Goal: Task Accomplishment & Management: Manage account settings

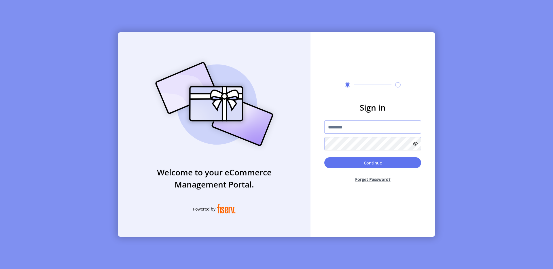
click at [343, 127] on input "text" at bounding box center [372, 126] width 97 height 13
type input "**********"
click at [372, 168] on div "Continue Forget Password?" at bounding box center [372, 172] width 97 height 30
click at [373, 163] on button "Continue" at bounding box center [372, 162] width 97 height 11
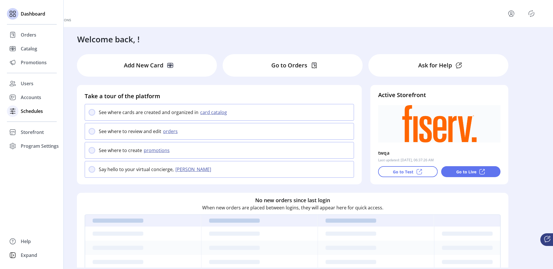
click at [17, 117] on div at bounding box center [13, 111] width 12 height 14
click at [24, 134] on span "Storefront" at bounding box center [32, 132] width 23 height 7
click at [34, 142] on span "Configuration" at bounding box center [36, 143] width 30 height 7
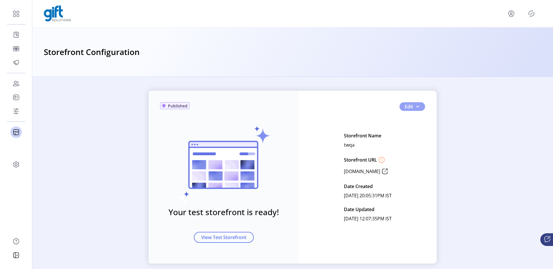
click at [415, 107] on span "button" at bounding box center [417, 106] width 5 height 5
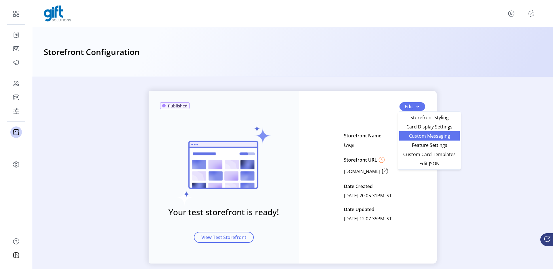
click at [410, 137] on span "Custom Messaging" at bounding box center [429, 136] width 54 height 5
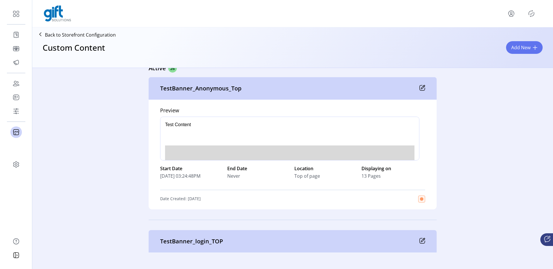
click at [528, 13] on icon "Publisher Panel" at bounding box center [530, 13] width 5 height 6
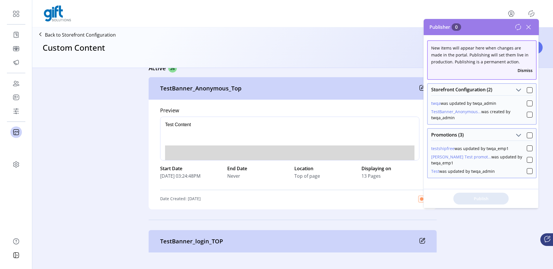
click at [527, 27] on icon at bounding box center [528, 27] width 4 height 4
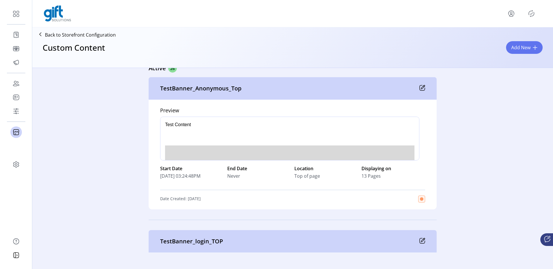
click at [512, 19] on div at bounding box center [292, 13] width 497 height 16
click at [512, 15] on icon "menu" at bounding box center [511, 16] width 4 height 2
click at [487, 40] on link "Sign Out" at bounding box center [490, 36] width 50 height 9
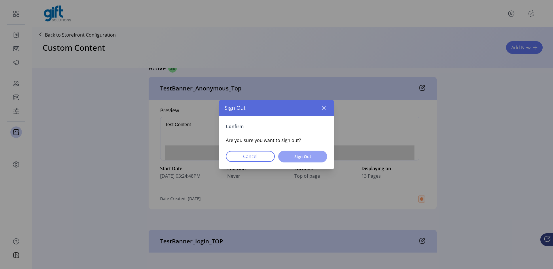
click at [304, 155] on span "Sign Out" at bounding box center [303, 156] width 34 height 6
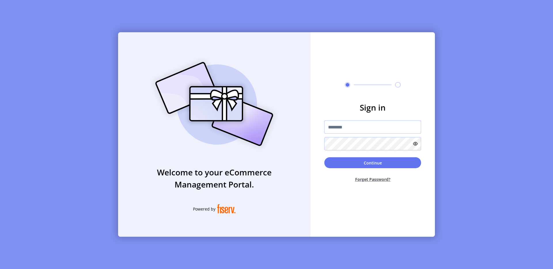
click at [338, 128] on input "text" at bounding box center [372, 126] width 97 height 13
type input "**********"
click at [359, 161] on button "Continue" at bounding box center [372, 162] width 97 height 11
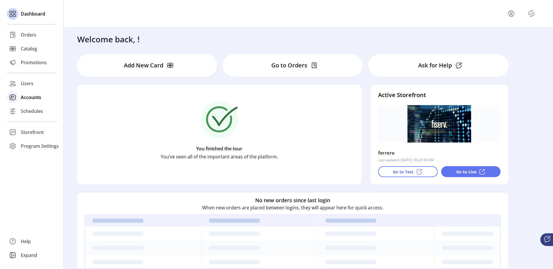
click at [21, 97] on span "Accounts" at bounding box center [31, 97] width 20 height 7
click at [26, 89] on div "Users" at bounding box center [32, 84] width 50 height 14
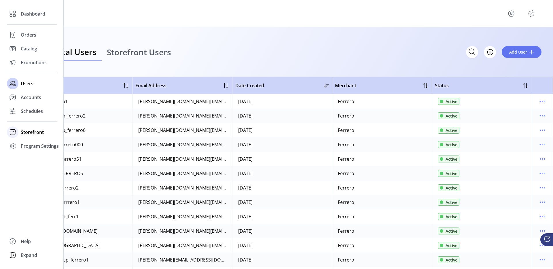
click at [18, 130] on div "Storefront" at bounding box center [32, 132] width 50 height 14
click at [30, 149] on span "Styling" at bounding box center [28, 152] width 15 height 7
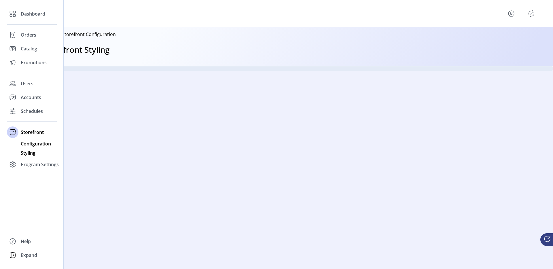
click at [39, 146] on span "Configuration" at bounding box center [36, 143] width 30 height 7
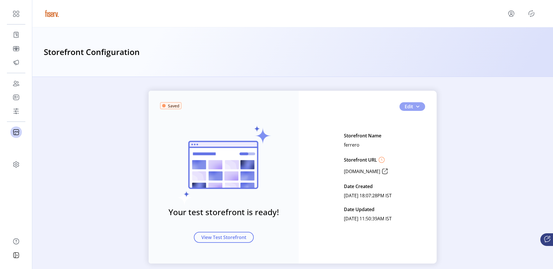
click at [418, 105] on button "Edit" at bounding box center [412, 106] width 26 height 9
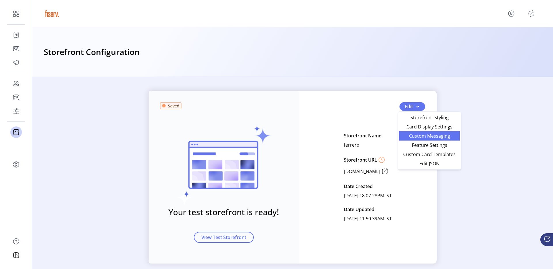
click at [411, 138] on span "Custom Messaging" at bounding box center [429, 136] width 54 height 5
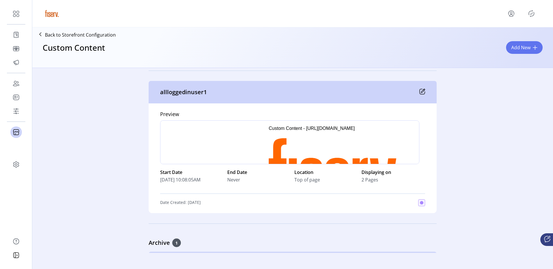
click at [421, 91] on icon at bounding box center [422, 92] width 6 height 6
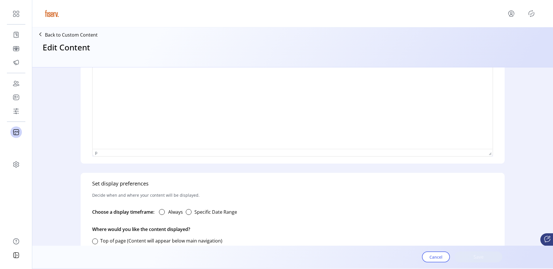
type input "**********"
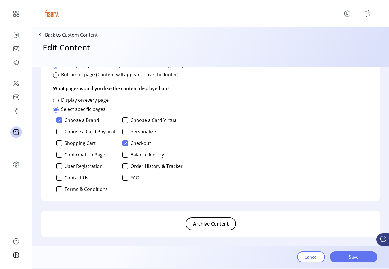
scroll to position [391, 0]
click at [81, 35] on p "Back to Custom Content" at bounding box center [71, 34] width 53 height 7
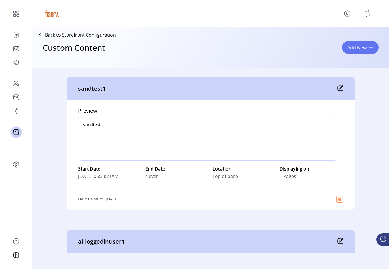
scroll to position [317, 0]
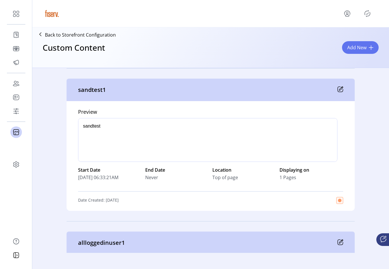
click at [338, 86] on div "sandtest1" at bounding box center [210, 90] width 288 height 22
click at [338, 91] on icon at bounding box center [340, 89] width 6 height 6
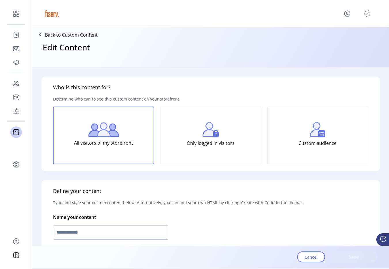
type input "*********"
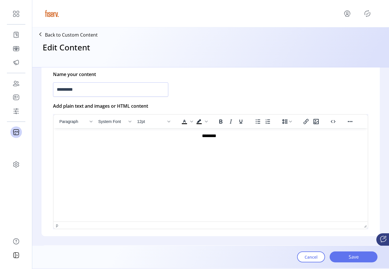
scroll to position [107, 0]
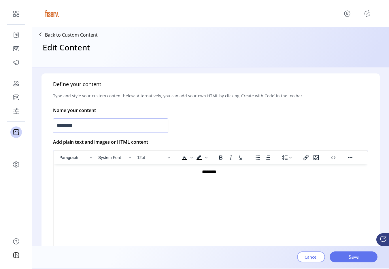
click at [307, 255] on span "Cancel" at bounding box center [310, 257] width 13 height 6
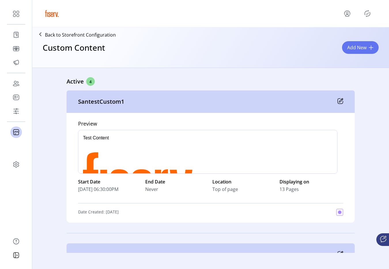
scroll to position [43, 0]
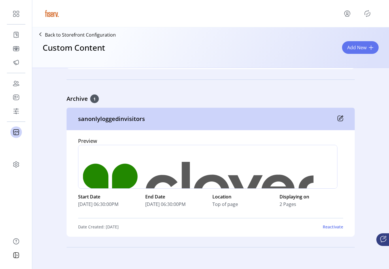
click at [336, 122] on div "sanonlyloggedinvisitors" at bounding box center [210, 119] width 288 height 22
click at [338, 121] on icon at bounding box center [339, 118] width 5 height 5
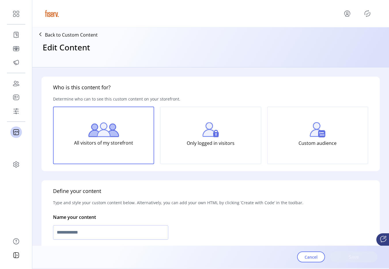
type input "**********"
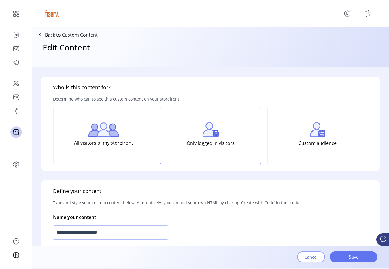
click at [311, 260] on button "Cancel" at bounding box center [311, 256] width 28 height 11
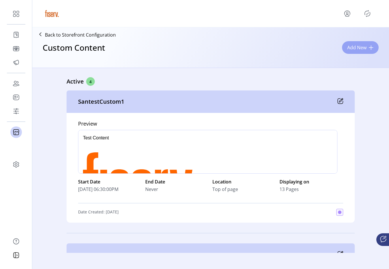
click at [345, 49] on button "Add New" at bounding box center [360, 47] width 37 height 13
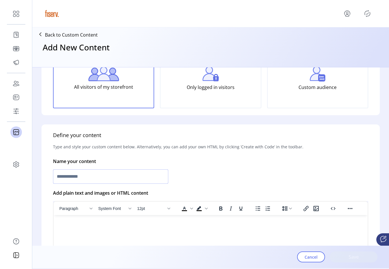
click at [117, 180] on input "text" at bounding box center [110, 176] width 115 height 14
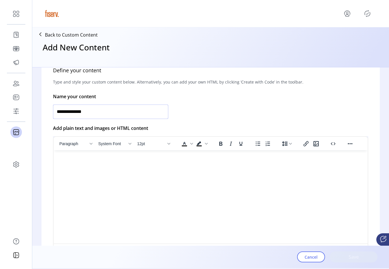
scroll to position [140, 0]
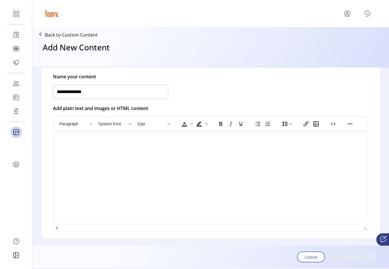
type input "**********"
click at [94, 135] on html at bounding box center [211, 132] width 314 height 5
click at [87, 135] on html at bounding box center [211, 132] width 314 height 5
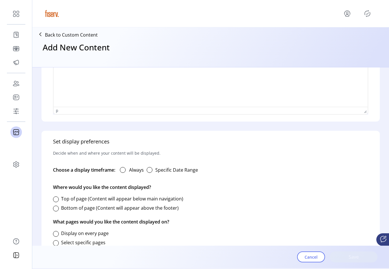
scroll to position [268, 0]
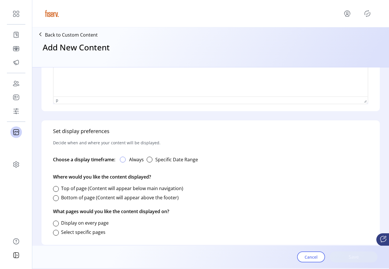
click at [121, 159] on div at bounding box center [123, 160] width 6 height 6
click at [58, 197] on div at bounding box center [56, 198] width 6 height 6
click at [55, 230] on div at bounding box center [56, 233] width 6 height 6
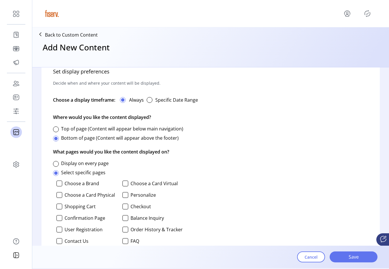
scroll to position [355, 0]
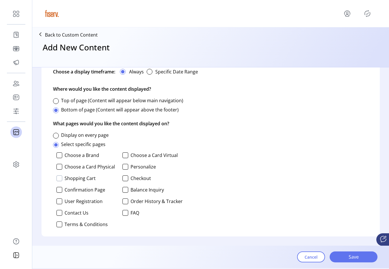
click at [59, 178] on div at bounding box center [59, 178] width 6 height 6
click at [59, 191] on div at bounding box center [59, 190] width 6 height 6
click at [59, 204] on div "Choose a Brand Choose a Card Virtual Choose a Card Physical Personalize Shoppin…" at bounding box center [118, 189] width 130 height 79
click at [59, 203] on div at bounding box center [59, 201] width 6 height 6
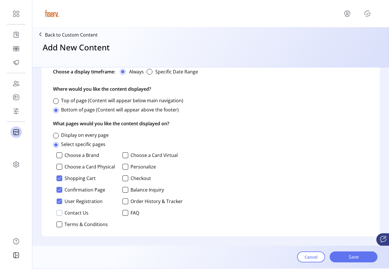
click at [59, 211] on div at bounding box center [59, 213] width 6 height 6
click at [59, 225] on div at bounding box center [59, 224] width 6 height 6
click at [128, 203] on p-checkbox "Order History & Tracker" at bounding box center [152, 201] width 60 height 6
click at [124, 201] on div at bounding box center [125, 201] width 6 height 6
click at [124, 213] on div at bounding box center [125, 213] width 6 height 6
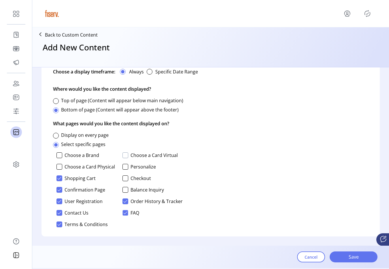
click at [122, 156] on div at bounding box center [125, 155] width 6 height 6
click at [332, 262] on button "Save" at bounding box center [353, 256] width 48 height 11
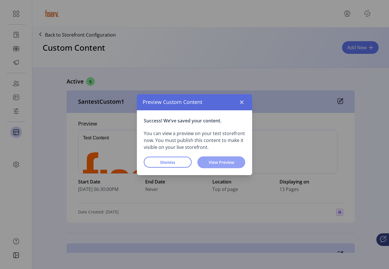
click at [227, 158] on button "View Preview" at bounding box center [221, 162] width 48 height 12
click at [242, 98] on button "button" at bounding box center [241, 102] width 9 height 9
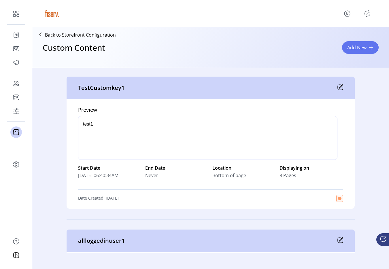
scroll to position [472, 0]
click at [337, 87] on icon at bounding box center [340, 88] width 6 height 6
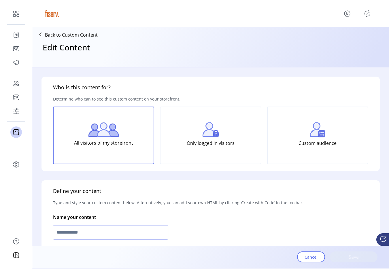
type input "**********"
click at [211, 153] on div "Only logged in visitors" at bounding box center [210, 135] width 101 height 58
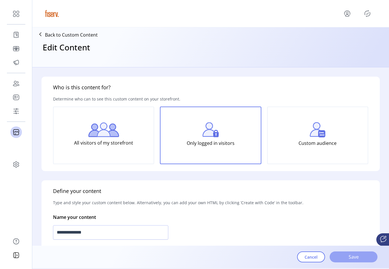
click at [345, 253] on span "Save" at bounding box center [353, 256] width 33 height 7
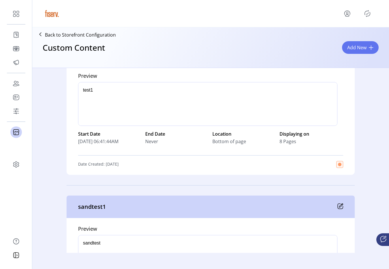
scroll to position [337, 0]
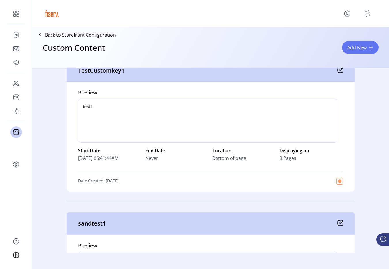
click at [342, 72] on div "TestCustomkey1" at bounding box center [210, 70] width 288 height 22
click at [340, 72] on icon at bounding box center [340, 70] width 6 height 6
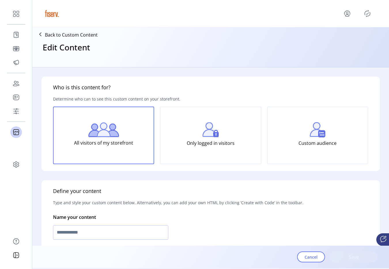
type input "**********"
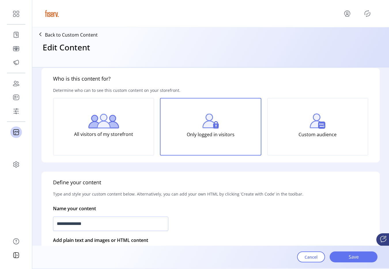
scroll to position [9, 0]
click at [344, 12] on icon "menu" at bounding box center [346, 13] width 5 height 4
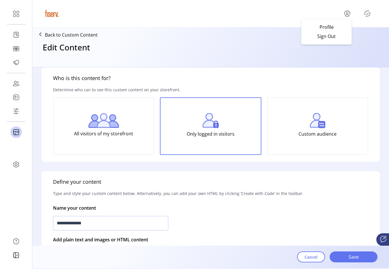
drag, startPoint x: 337, startPoint y: 35, endPoint x: 165, endPoint y: 45, distance: 171.9
click at [165, 46] on div "**********" at bounding box center [210, 134] width 356 height 269
click at [165, 45] on div "Edit Content" at bounding box center [211, 52] width 352 height 25
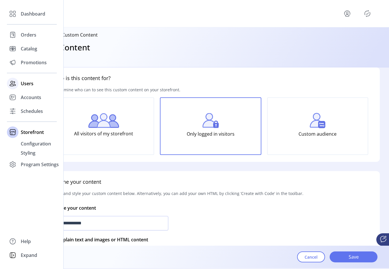
click at [21, 86] on span "Users" at bounding box center [27, 83] width 13 height 7
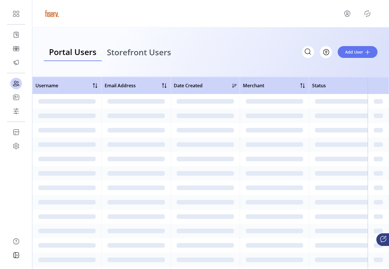
click at [368, 14] on icon "Publisher Panel" at bounding box center [366, 13] width 9 height 9
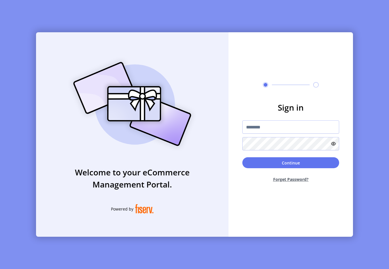
click at [273, 117] on form "Sign in Continue Forget Password?" at bounding box center [290, 143] width 124 height 85
click at [263, 131] on input "text" at bounding box center [290, 126] width 97 height 13
click at [77, 77] on img at bounding box center [131, 104] width 135 height 97
click at [255, 125] on input "text" at bounding box center [290, 126] width 97 height 13
type input "**********"
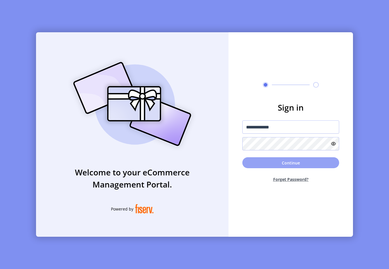
click at [260, 163] on button "Continue" at bounding box center [290, 162] width 97 height 11
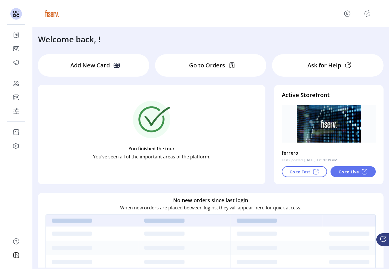
click at [348, 9] on icon "menu" at bounding box center [346, 13] width 9 height 9
click at [330, 39] on span "Sign Out" at bounding box center [326, 36] width 43 height 5
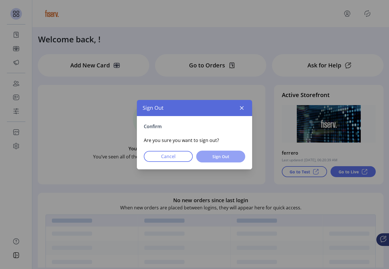
click at [232, 161] on button "Sign Out" at bounding box center [220, 157] width 49 height 12
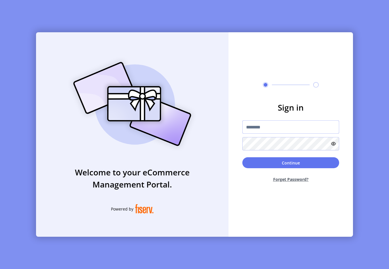
click at [258, 128] on input "text" at bounding box center [290, 126] width 97 height 13
type input "**********"
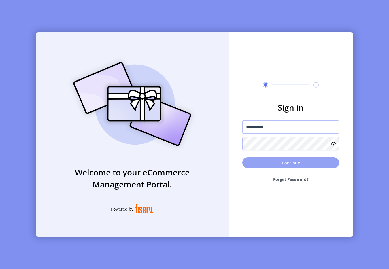
click at [262, 159] on button "Continue" at bounding box center [290, 162] width 97 height 11
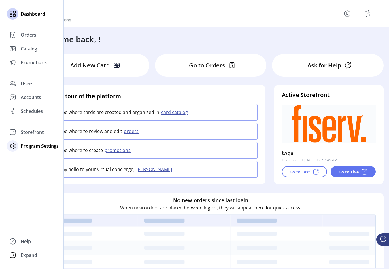
click at [34, 139] on div "Program Settings" at bounding box center [32, 146] width 50 height 14
click at [35, 134] on span "Storefront" at bounding box center [32, 132] width 23 height 7
click at [39, 145] on span "Configuration" at bounding box center [36, 143] width 30 height 7
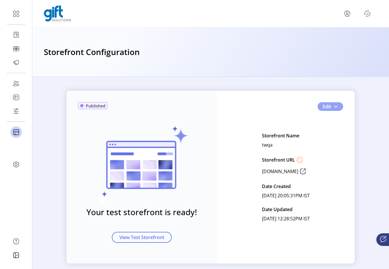
click at [338, 106] on button "Edit" at bounding box center [330, 106] width 26 height 9
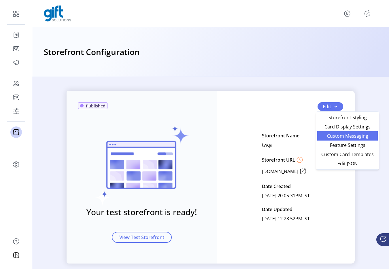
click at [331, 140] on link "Custom Messaging" at bounding box center [347, 135] width 60 height 9
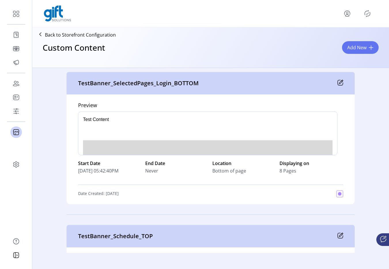
click at [336, 86] on div "TestBanner_SelectedPages_Login_BOTTOM" at bounding box center [210, 83] width 288 height 22
click at [337, 85] on icon at bounding box center [340, 83] width 6 height 6
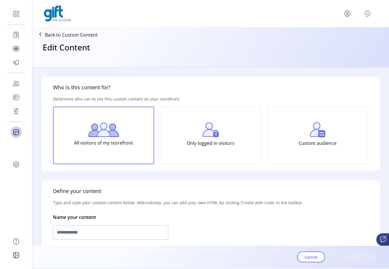
type input "**********"
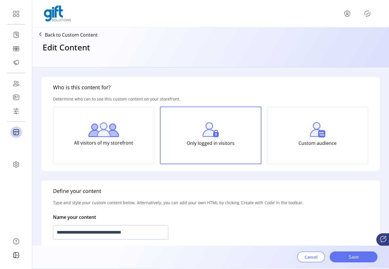
click at [313, 258] on span "Cancel" at bounding box center [310, 257] width 13 height 6
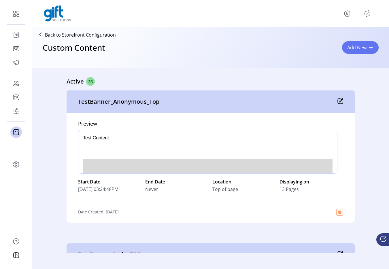
click at [89, 31] on p "Back to Storefront Configuration" at bounding box center [80, 34] width 71 height 7
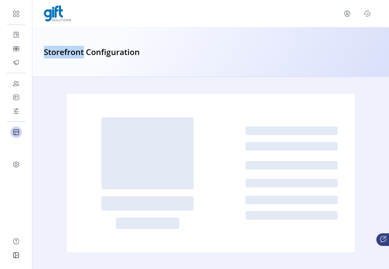
click at [89, 31] on div "Storefront Configuration" at bounding box center [210, 52] width 356 height 50
click at [167, 42] on div "Storefront Configuration" at bounding box center [210, 52] width 356 height 50
click at [372, 15] on div at bounding box center [359, 13] width 35 height 9
click at [368, 15] on icon "Publisher Panel" at bounding box center [366, 13] width 9 height 9
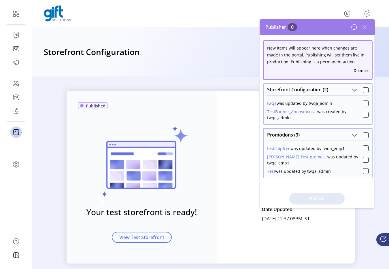
click at [364, 27] on icon at bounding box center [363, 26] width 9 height 9
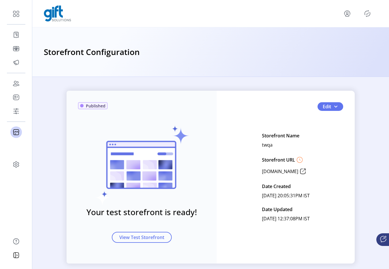
click at [347, 15] on icon "menu" at bounding box center [346, 13] width 9 height 9
click at [326, 35] on span "Sign Out" at bounding box center [326, 36] width 43 height 5
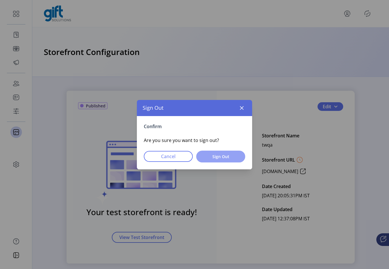
click at [231, 155] on span "Sign Out" at bounding box center [220, 156] width 34 height 6
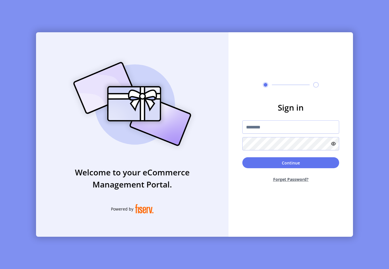
click at [247, 94] on div "Sign in Continue Forget Password?" at bounding box center [290, 134] width 124 height 204
click at [252, 123] on input "text" at bounding box center [290, 126] width 97 height 13
click at [254, 129] on input "text" at bounding box center [290, 126] width 97 height 13
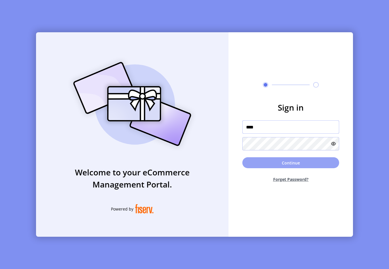
type input "**********"
click at [283, 164] on button "Continue" at bounding box center [290, 162] width 97 height 11
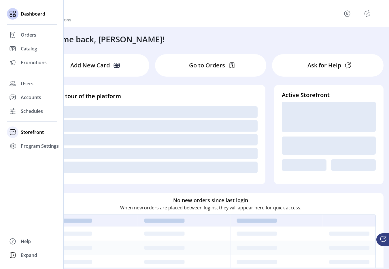
click at [25, 135] on span "Storefront" at bounding box center [32, 132] width 23 height 7
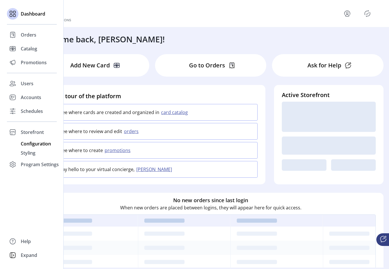
click at [42, 143] on span "Configuration" at bounding box center [36, 143] width 30 height 7
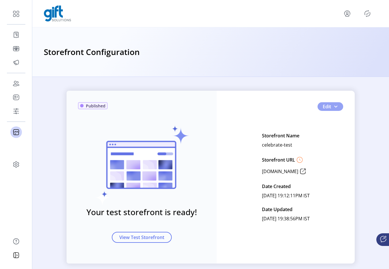
click at [335, 109] on span "button" at bounding box center [335, 106] width 5 height 5
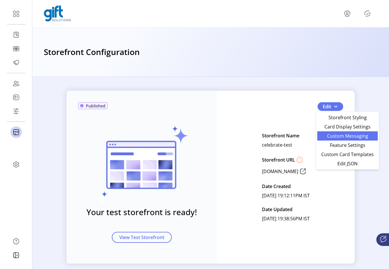
click at [337, 140] on link "Custom Messaging" at bounding box center [347, 135] width 60 height 9
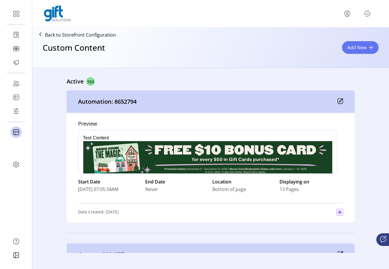
click at [346, 13] on icon "menu" at bounding box center [347, 13] width 2 height 2
click at [337, 37] on span "Sign Out" at bounding box center [326, 36] width 43 height 5
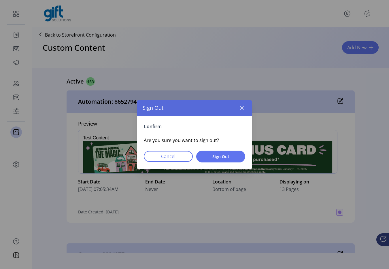
click at [213, 161] on button "Sign Out" at bounding box center [220, 157] width 49 height 12
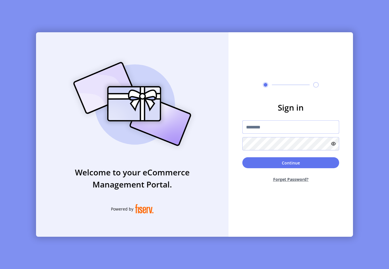
click at [275, 130] on input "text" at bounding box center [290, 126] width 97 height 13
type input "**********"
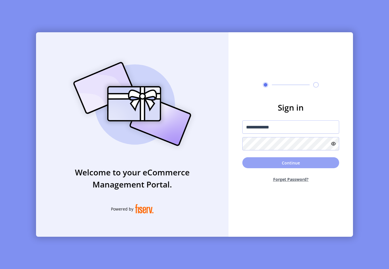
click at [297, 163] on button "Continue" at bounding box center [290, 162] width 97 height 11
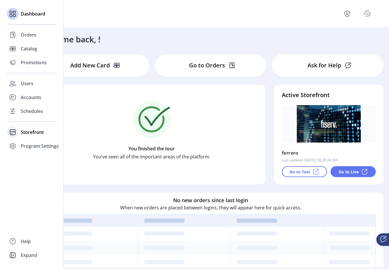
click at [31, 130] on span "Storefront" at bounding box center [32, 132] width 23 height 7
click at [44, 143] on span "Configuration" at bounding box center [36, 143] width 30 height 7
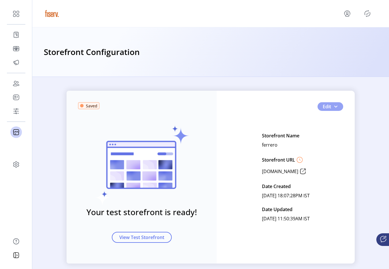
click at [338, 107] on button "Edit" at bounding box center [330, 106] width 26 height 9
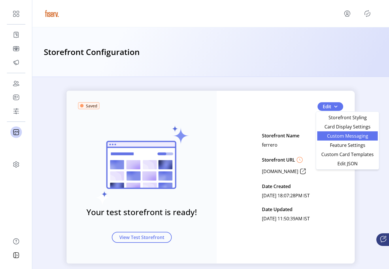
click at [345, 138] on span "Custom Messaging" at bounding box center [347, 136] width 54 height 5
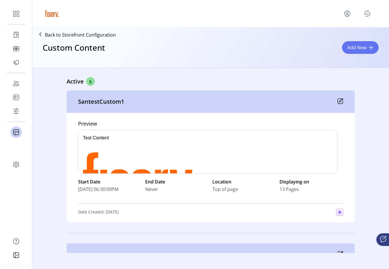
click at [345, 17] on icon "menu" at bounding box center [346, 13] width 9 height 9
click at [332, 34] on span "Sign Out" at bounding box center [326, 36] width 43 height 5
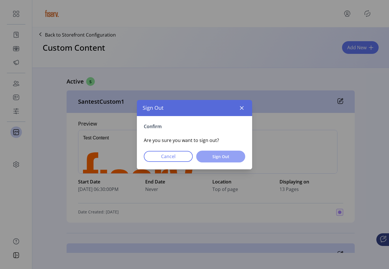
click at [236, 151] on button "Sign Out" at bounding box center [220, 157] width 49 height 12
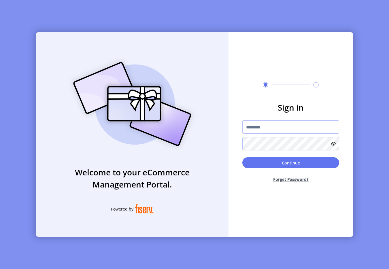
click at [266, 128] on input "text" at bounding box center [290, 126] width 97 height 13
type input "**********"
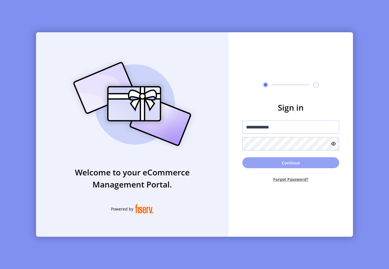
click at [258, 167] on button "Continue" at bounding box center [290, 162] width 97 height 11
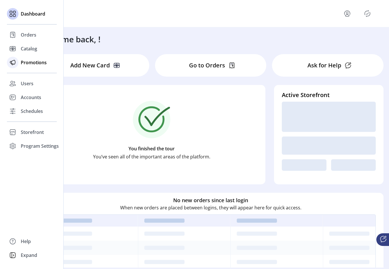
click at [34, 63] on span "Promotions" at bounding box center [34, 62] width 26 height 7
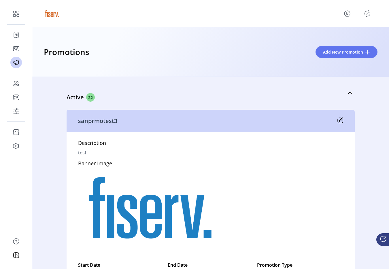
click at [349, 14] on icon "menu" at bounding box center [346, 13] width 9 height 9
click at [324, 37] on span "Sign Out" at bounding box center [326, 36] width 43 height 5
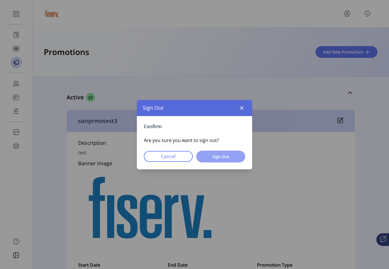
click at [237, 151] on button "Sign Out" at bounding box center [220, 157] width 49 height 12
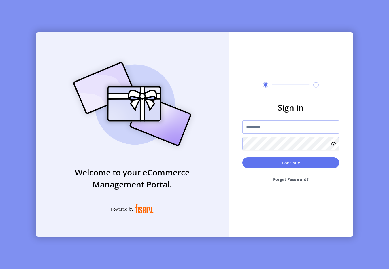
click at [273, 130] on input "text" at bounding box center [290, 126] width 97 height 13
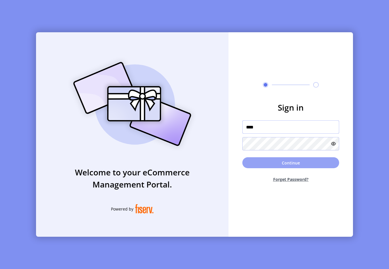
type input "**********"
click at [308, 160] on button "Continue" at bounding box center [290, 162] width 97 height 11
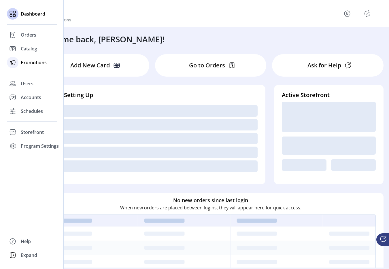
click at [14, 65] on icon at bounding box center [12, 62] width 9 height 9
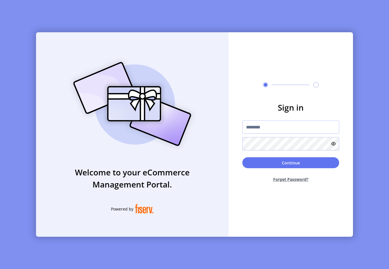
click at [262, 116] on form "Sign in Continue Forget Password?" at bounding box center [290, 143] width 124 height 85
click at [260, 126] on input "text" at bounding box center [290, 126] width 97 height 13
click at [253, 55] on div "Sign in Continue Forget Password?" at bounding box center [290, 134] width 124 height 204
click at [254, 130] on input "text" at bounding box center [290, 126] width 97 height 13
type input "**********"
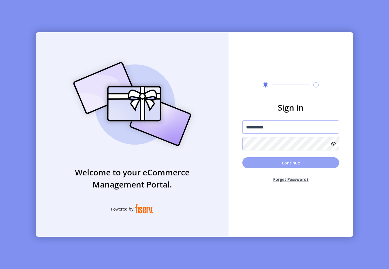
click at [296, 162] on button "Continue" at bounding box center [290, 162] width 97 height 11
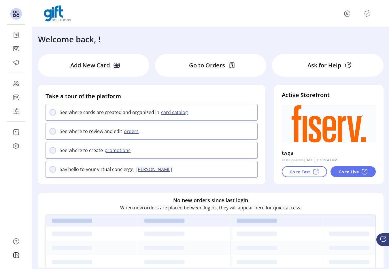
click at [279, 38] on div "Welcome back, !" at bounding box center [210, 36] width 356 height 18
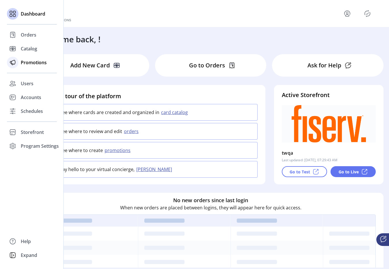
click at [30, 65] on span "Promotions" at bounding box center [34, 62] width 26 height 7
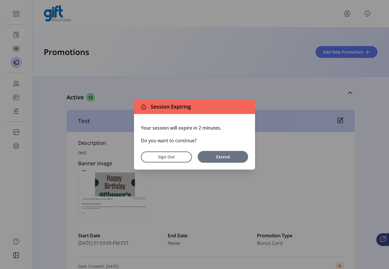
click at [220, 158] on span "Extend" at bounding box center [222, 157] width 45 height 6
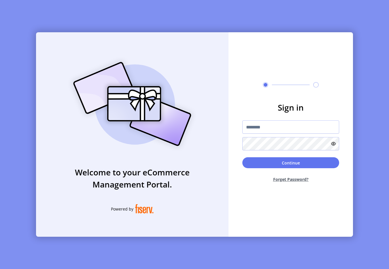
click at [229, 113] on form "Sign in Continue Forget Password?" at bounding box center [290, 143] width 124 height 85
click at [268, 126] on input "text" at bounding box center [290, 126] width 97 height 13
click at [252, 134] on div at bounding box center [290, 135] width 97 height 30
click at [260, 124] on input "text" at bounding box center [290, 126] width 97 height 13
click at [237, 59] on div "Sign in Continue Forget Password?" at bounding box center [290, 134] width 124 height 204
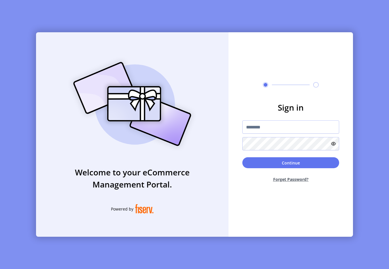
click at [138, 57] on img at bounding box center [131, 104] width 135 height 97
